Goal: Task Accomplishment & Management: Manage account settings

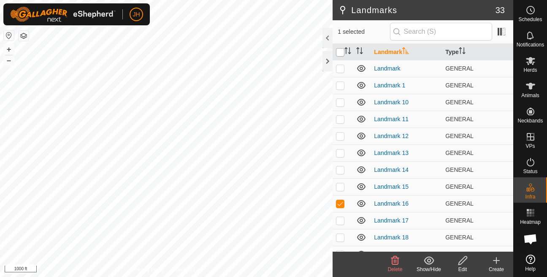
click at [339, 51] on input "checkbox" at bounding box center [340, 52] width 8 height 8
checkbox input "true"
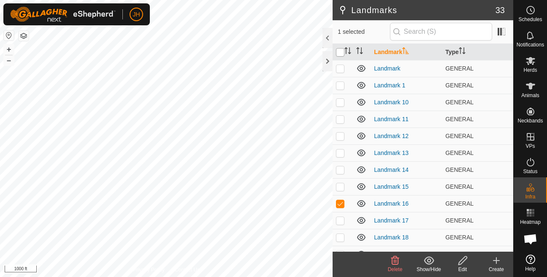
checkbox input "true"
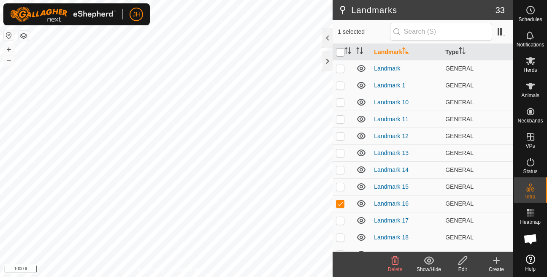
checkbox input "true"
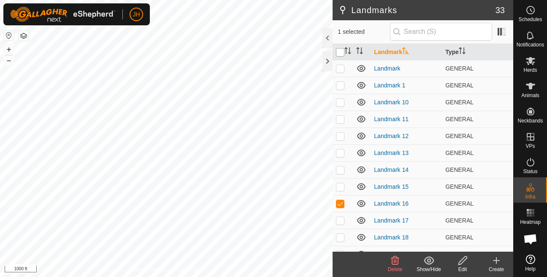
checkbox input "true"
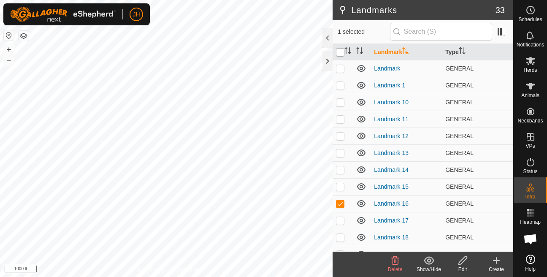
checkbox input "true"
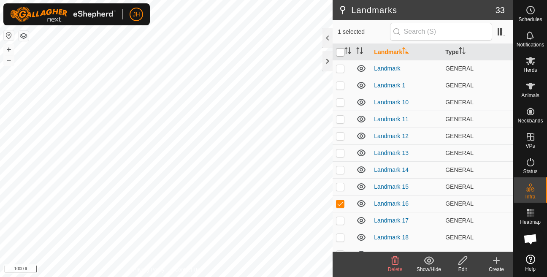
checkbox input "true"
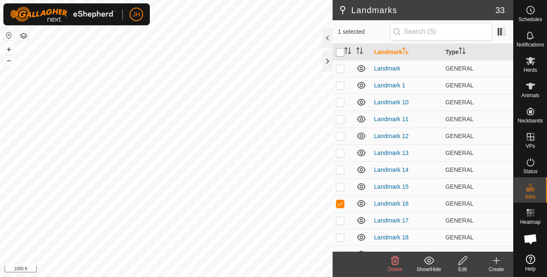
checkbox input "true"
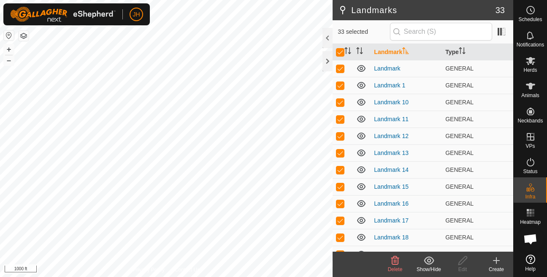
click at [400, 272] on span "Delete" at bounding box center [395, 269] width 15 height 6
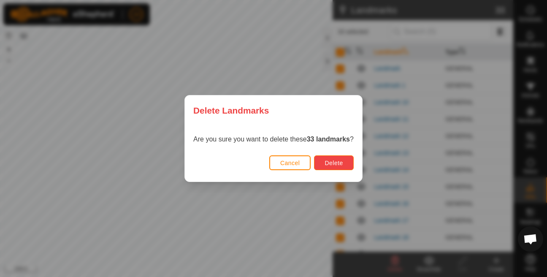
click at [343, 160] on span "Delete" at bounding box center [333, 162] width 18 height 7
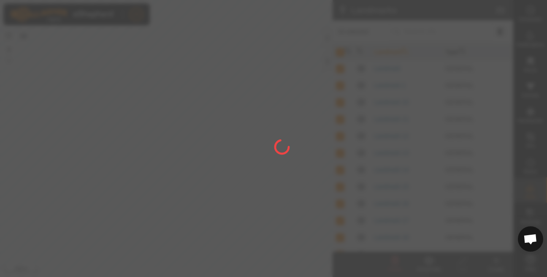
checkbox input "false"
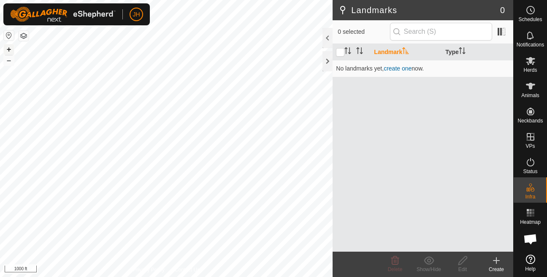
click at [13, 49] on button "+" at bounding box center [9, 49] width 10 height 10
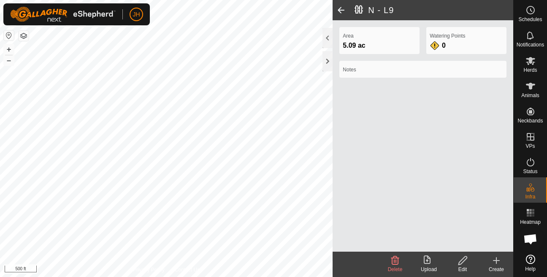
click at [501, 228] on div "Area 5.09 ac Watering Points 0 Notes" at bounding box center [422, 135] width 181 height 231
click at [392, 267] on span "Delete" at bounding box center [395, 269] width 15 height 6
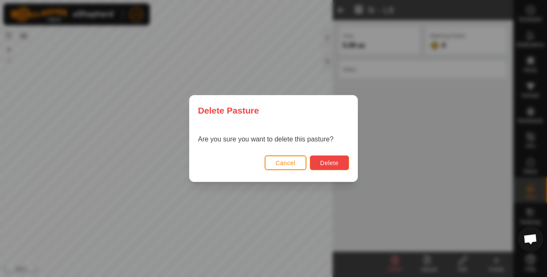
click at [318, 163] on button "Delete" at bounding box center [329, 162] width 39 height 15
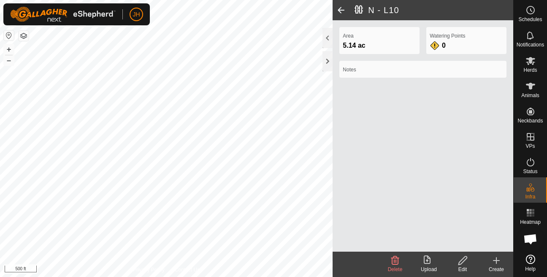
click at [394, 269] on span "Delete" at bounding box center [395, 269] width 15 height 6
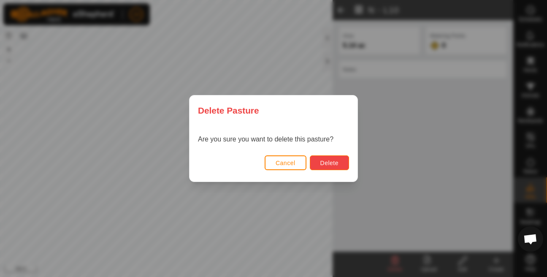
click at [315, 159] on button "Delete" at bounding box center [329, 162] width 39 height 15
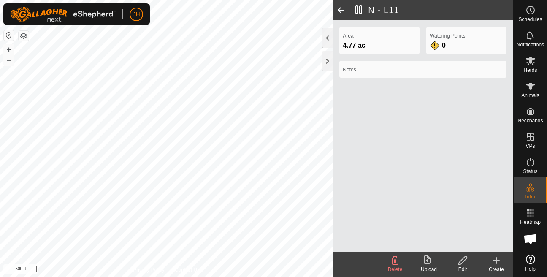
click at [388, 266] on div "Delete" at bounding box center [395, 269] width 34 height 8
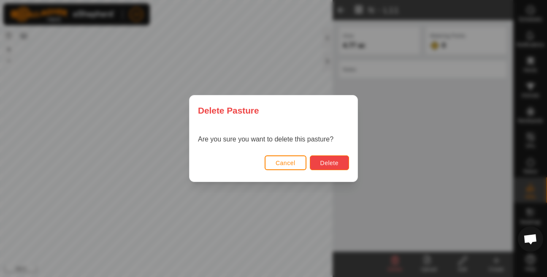
click at [323, 159] on button "Delete" at bounding box center [329, 162] width 39 height 15
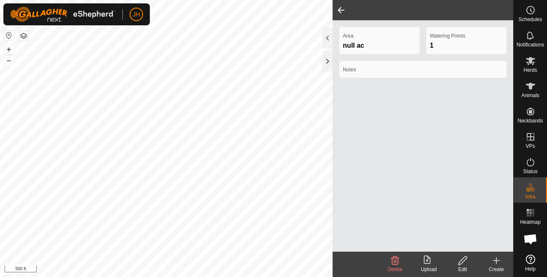
click at [413, 243] on div "Area null ac Watering Points 1 Notes" at bounding box center [422, 135] width 181 height 231
click at [393, 269] on span "Delete" at bounding box center [395, 269] width 15 height 6
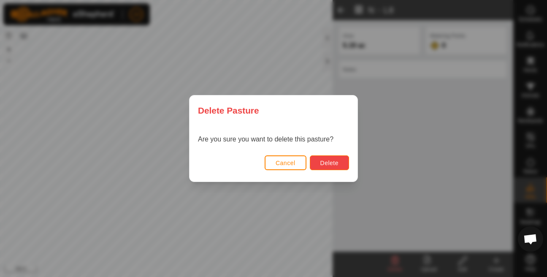
click at [325, 162] on span "Delete" at bounding box center [329, 162] width 18 height 7
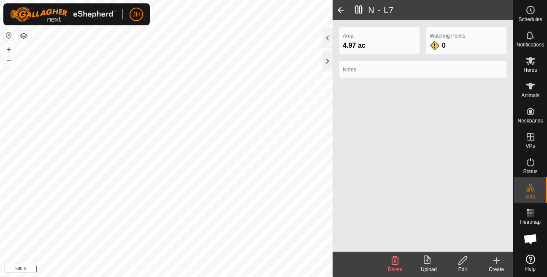
click at [395, 269] on span "Delete" at bounding box center [395, 269] width 15 height 6
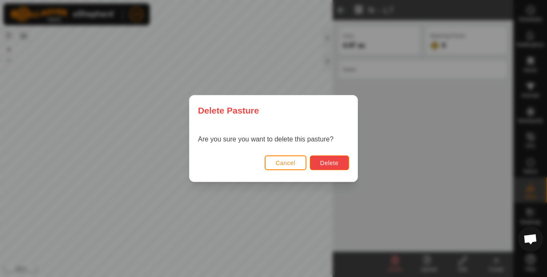
click at [338, 164] on span "Delete" at bounding box center [329, 162] width 18 height 7
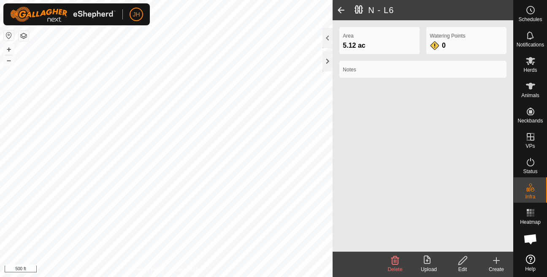
click at [395, 263] on icon at bounding box center [395, 260] width 10 height 10
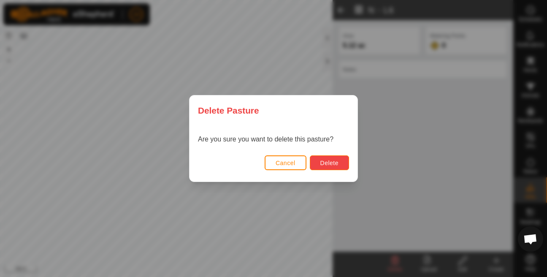
click at [338, 168] on button "Delete" at bounding box center [329, 162] width 39 height 15
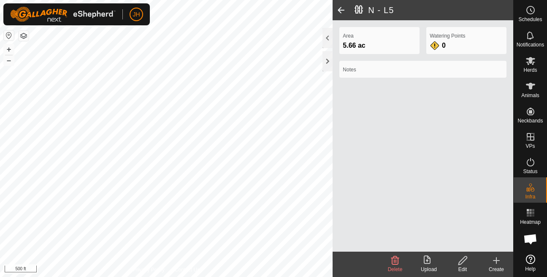
click at [388, 268] on span "Delete" at bounding box center [395, 269] width 15 height 6
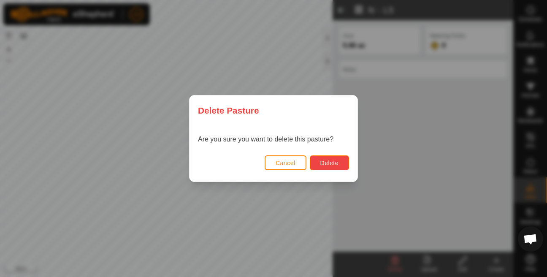
click at [332, 168] on button "Delete" at bounding box center [329, 162] width 39 height 15
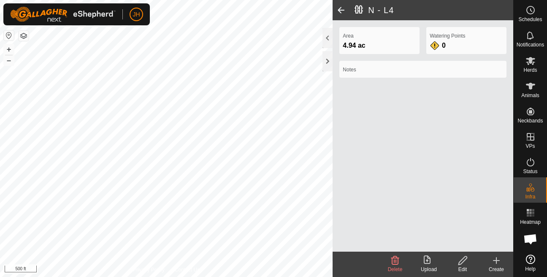
click at [391, 265] on icon at bounding box center [395, 260] width 10 height 10
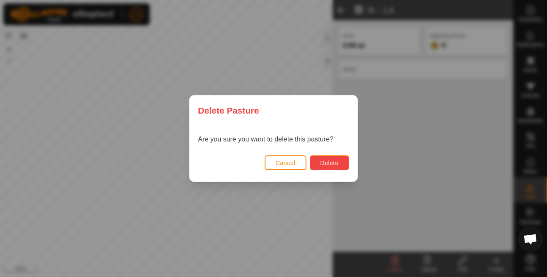
click at [327, 160] on span "Delete" at bounding box center [329, 162] width 18 height 7
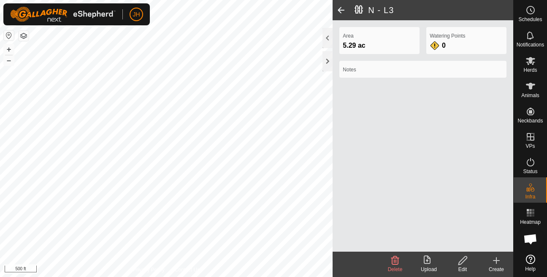
click at [393, 271] on span "Delete" at bounding box center [395, 269] width 15 height 6
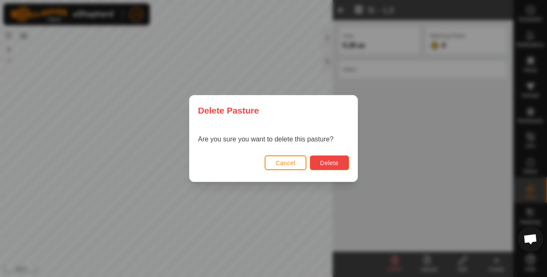
click at [331, 164] on span "Delete" at bounding box center [329, 162] width 18 height 7
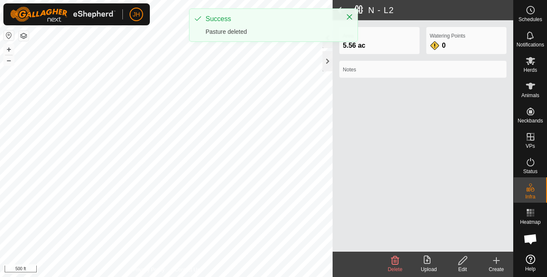
click at [394, 266] on div "Delete" at bounding box center [395, 269] width 34 height 8
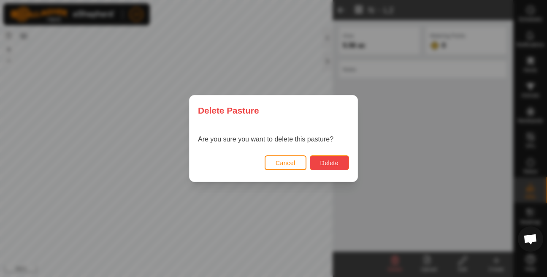
click at [321, 161] on span "Delete" at bounding box center [329, 162] width 18 height 7
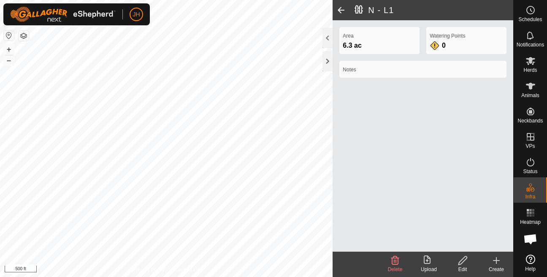
click at [398, 270] on span "Delete" at bounding box center [395, 269] width 15 height 6
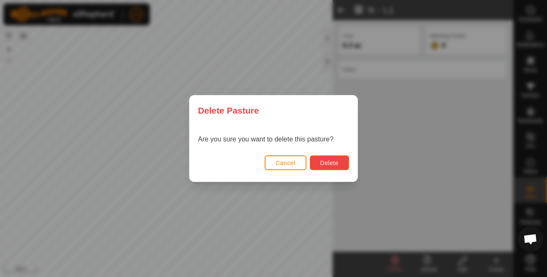
click at [328, 164] on span "Delete" at bounding box center [329, 162] width 18 height 7
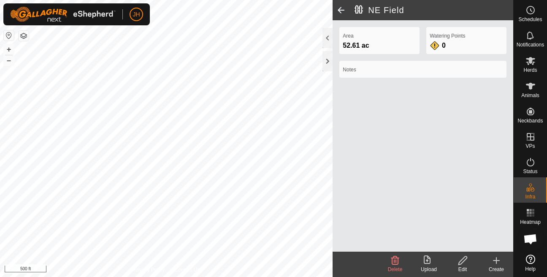
click at [345, 13] on span at bounding box center [340, 10] width 17 height 20
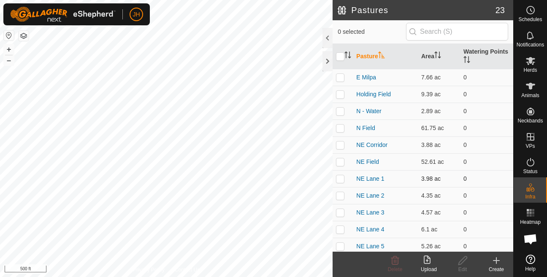
click at [340, 180] on p-checkbox at bounding box center [340, 178] width 8 height 7
checkbox input "true"
click at [340, 198] on p-checkbox at bounding box center [340, 195] width 8 height 7
checkbox input "true"
click at [337, 212] on p-checkbox at bounding box center [340, 212] width 8 height 7
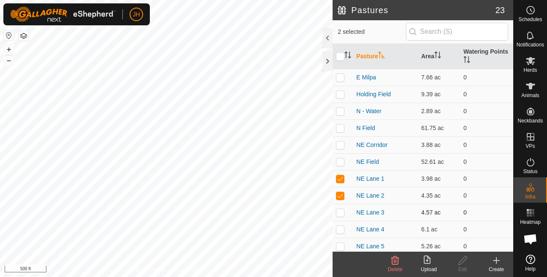
checkbox input "true"
click at [341, 229] on p-checkbox at bounding box center [340, 229] width 8 height 7
checkbox input "true"
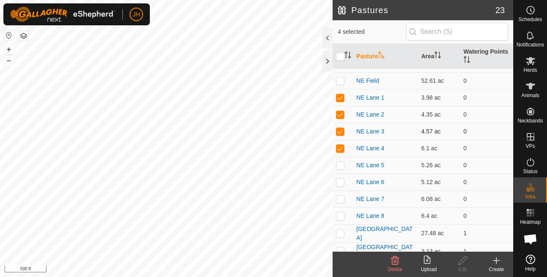
scroll to position [81, 0]
click at [338, 168] on td at bounding box center [342, 164] width 20 height 17
checkbox input "true"
click at [338, 181] on p-checkbox at bounding box center [340, 181] width 8 height 7
checkbox input "true"
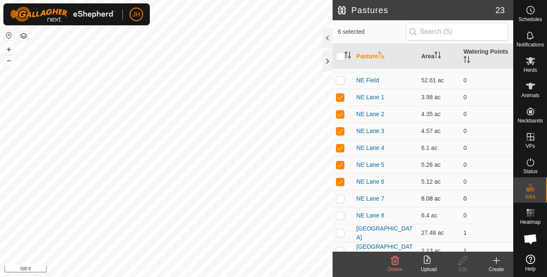
click at [342, 200] on p-checkbox at bounding box center [340, 198] width 8 height 7
checkbox input "true"
click at [339, 215] on p-checkbox at bounding box center [340, 215] width 8 height 7
checkbox input "true"
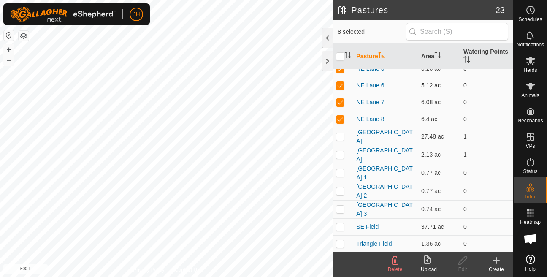
scroll to position [206, 0]
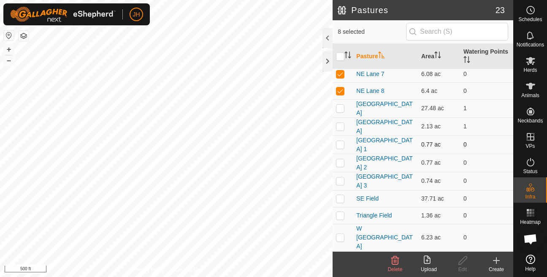
click at [337, 141] on p-checkbox at bounding box center [340, 144] width 8 height 7
checkbox input "true"
click at [338, 162] on p-checkbox at bounding box center [340, 162] width 8 height 7
checkbox input "true"
click at [338, 177] on p-checkbox at bounding box center [340, 180] width 8 height 7
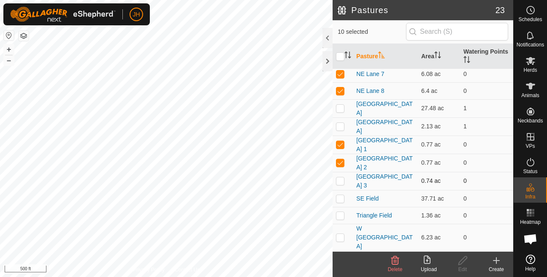
checkbox input "true"
click at [394, 268] on span "Delete" at bounding box center [395, 269] width 15 height 6
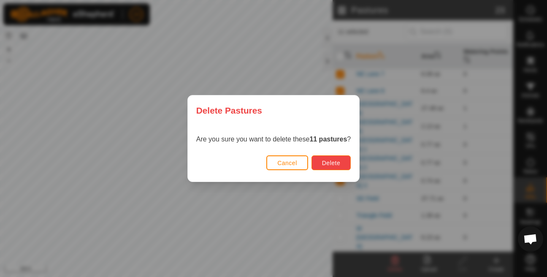
click at [334, 166] on button "Delete" at bounding box center [330, 162] width 39 height 15
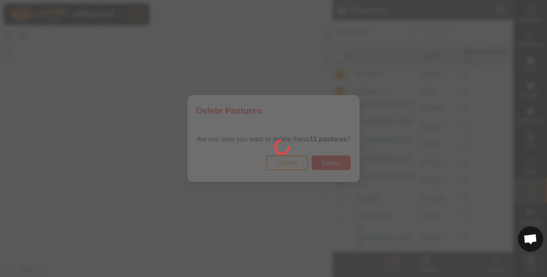
checkbox input "false"
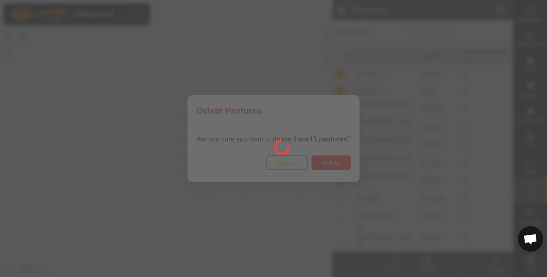
checkbox input "false"
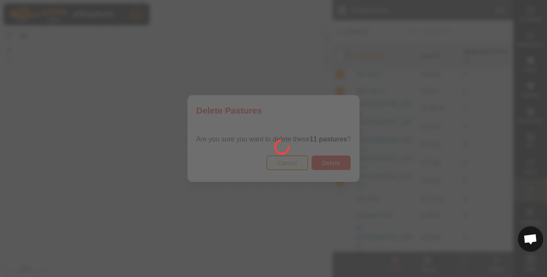
checkbox input "false"
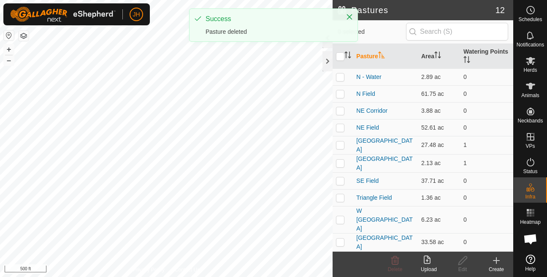
scroll to position [0, 0]
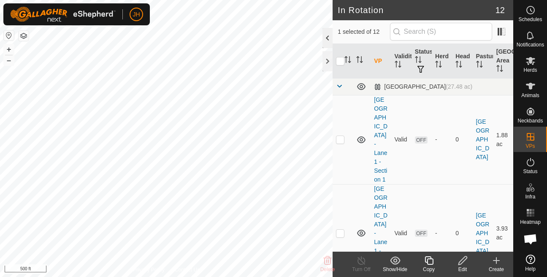
click at [330, 45] on div at bounding box center [327, 38] width 10 height 20
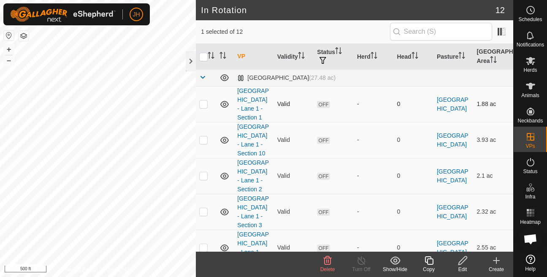
click at [200, 100] on p-checkbox at bounding box center [203, 103] width 8 height 7
checkbox input "true"
click at [202, 136] on p-checkbox at bounding box center [203, 139] width 8 height 7
checkbox input "true"
click at [207, 172] on p-checkbox at bounding box center [203, 175] width 8 height 7
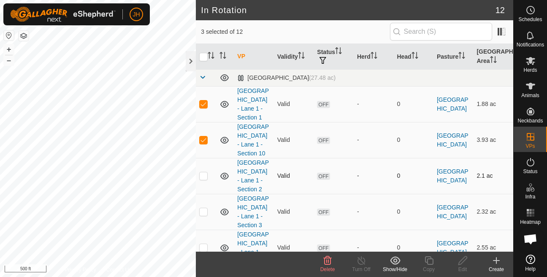
checkbox input "true"
click at [205, 208] on p-checkbox at bounding box center [203, 211] width 8 height 7
checkbox input "true"
click at [207, 244] on p-checkbox at bounding box center [203, 247] width 8 height 7
checkbox input "true"
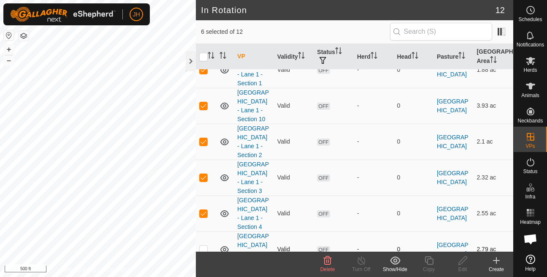
scroll to position [62, 0]
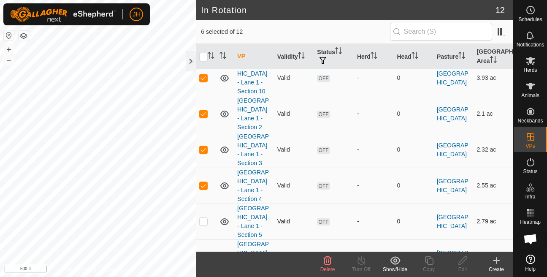
click at [210, 203] on td at bounding box center [206, 221] width 20 height 36
checkbox input "true"
click at [205, 254] on p-checkbox at bounding box center [203, 257] width 8 height 7
checkbox input "true"
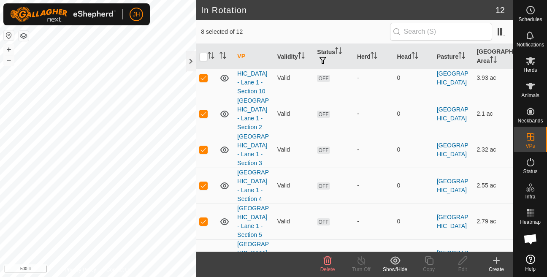
checkbox input "true"
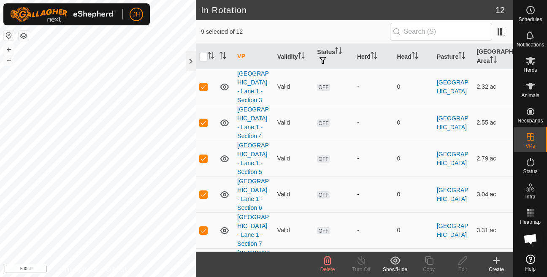
scroll to position [132, 0]
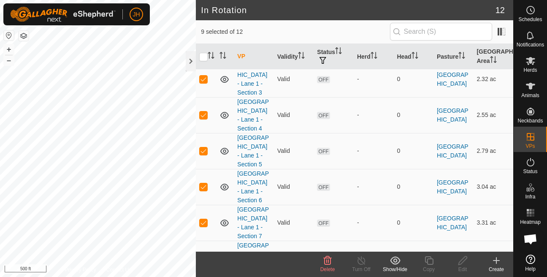
click at [200, 255] on p-checkbox at bounding box center [203, 258] width 8 height 7
checkbox input "true"
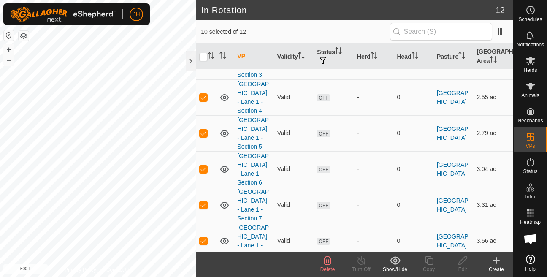
checkbox input "true"
click at [330, 267] on span "Delete" at bounding box center [327, 269] width 15 height 6
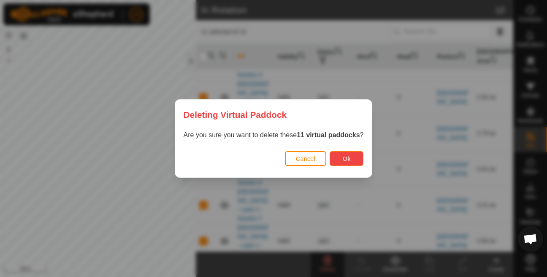
click at [363, 161] on button "Ok" at bounding box center [346, 158] width 34 height 15
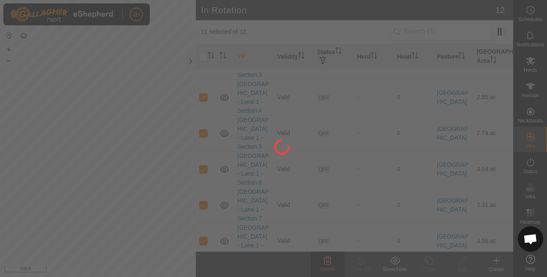
checkbox input "false"
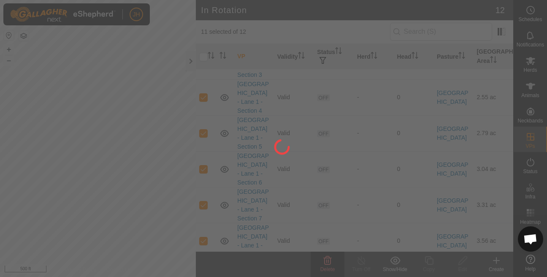
checkbox input "false"
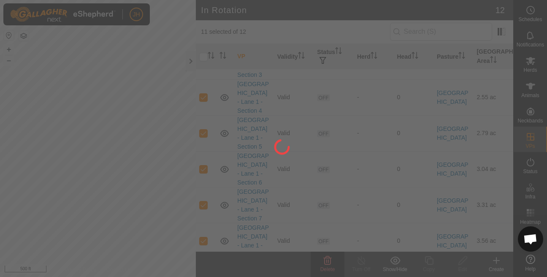
checkbox input "false"
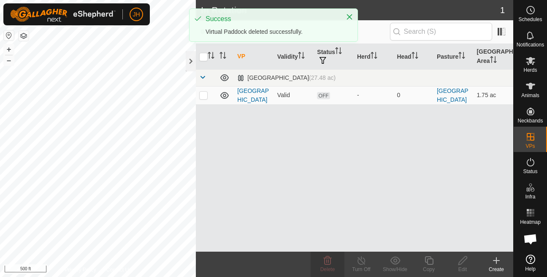
scroll to position [0, 0]
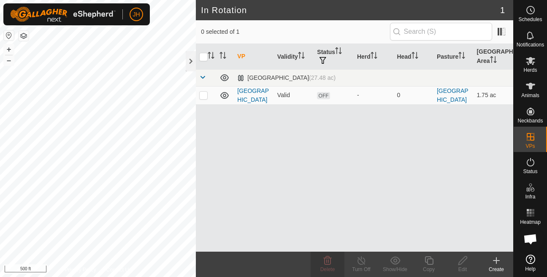
click at [232, 194] on div "In Rotation 1 0 selected of 1 VP Validity Status Herd Head Pasture [GEOGRAPHIC_…" at bounding box center [256, 138] width 513 height 277
click at [8, 51] on button "+" at bounding box center [9, 49] width 10 height 10
click at [27, 38] on button "button" at bounding box center [24, 36] width 10 height 10
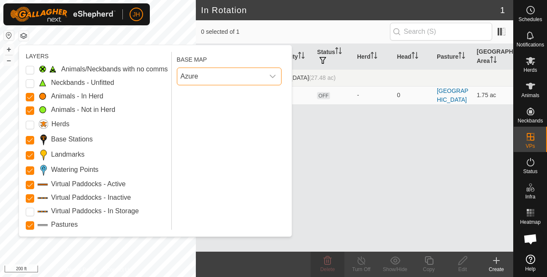
click at [216, 81] on span "Azure" at bounding box center [220, 76] width 87 height 17
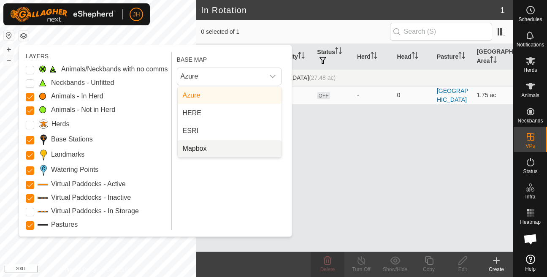
click at [223, 178] on div "BASE MAP Azure Azure HERE ESRI Mapbox" at bounding box center [231, 141] width 108 height 178
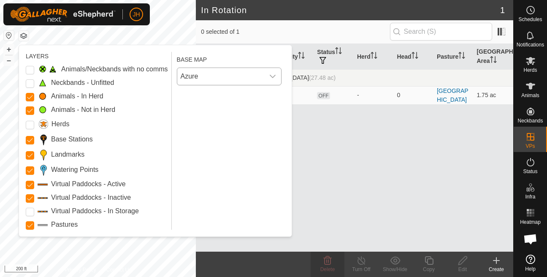
click at [216, 77] on span "Azure" at bounding box center [220, 76] width 87 height 17
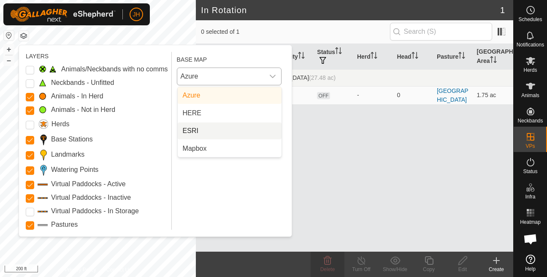
click at [194, 122] on li "ESRI" at bounding box center [230, 130] width 104 height 17
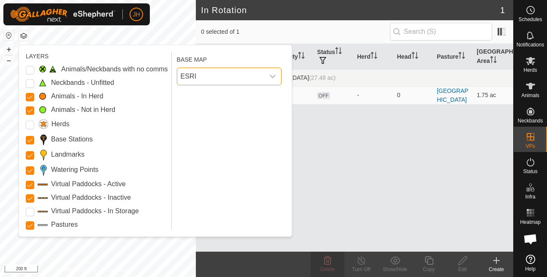
click at [214, 81] on span "ESRI" at bounding box center [220, 76] width 87 height 17
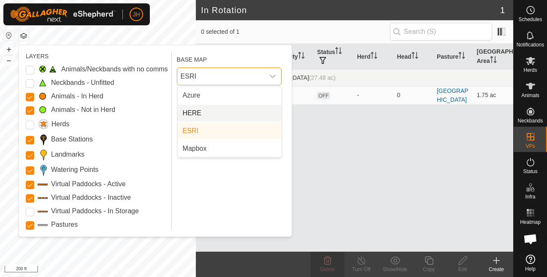
click at [204, 111] on li "HERE" at bounding box center [230, 113] width 104 height 17
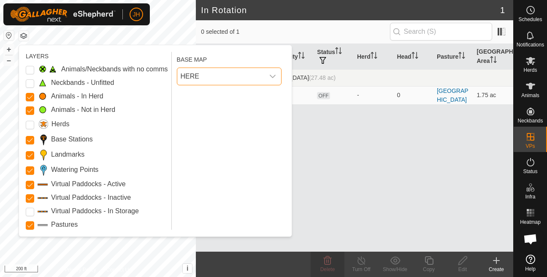
click at [210, 79] on span "HERE" at bounding box center [220, 76] width 87 height 17
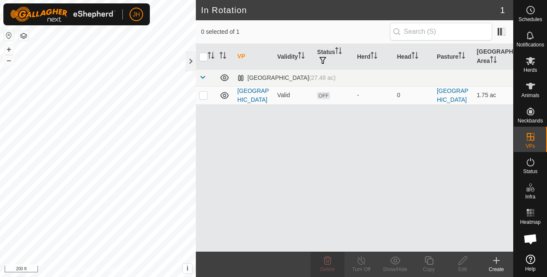
click at [24, 39] on button "button" at bounding box center [24, 36] width 10 height 10
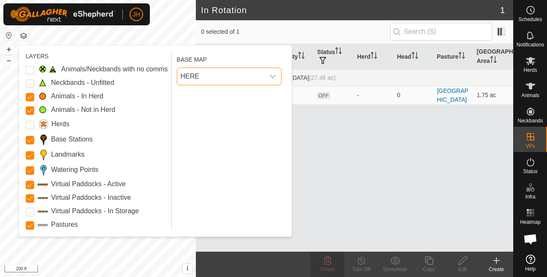
click at [234, 77] on span "HERE" at bounding box center [220, 76] width 87 height 17
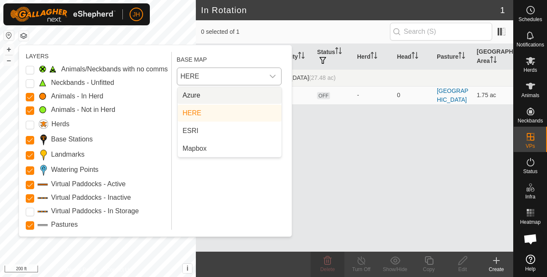
click at [223, 97] on li "Azure" at bounding box center [230, 95] width 104 height 17
